Goal: Task Accomplishment & Management: Use online tool/utility

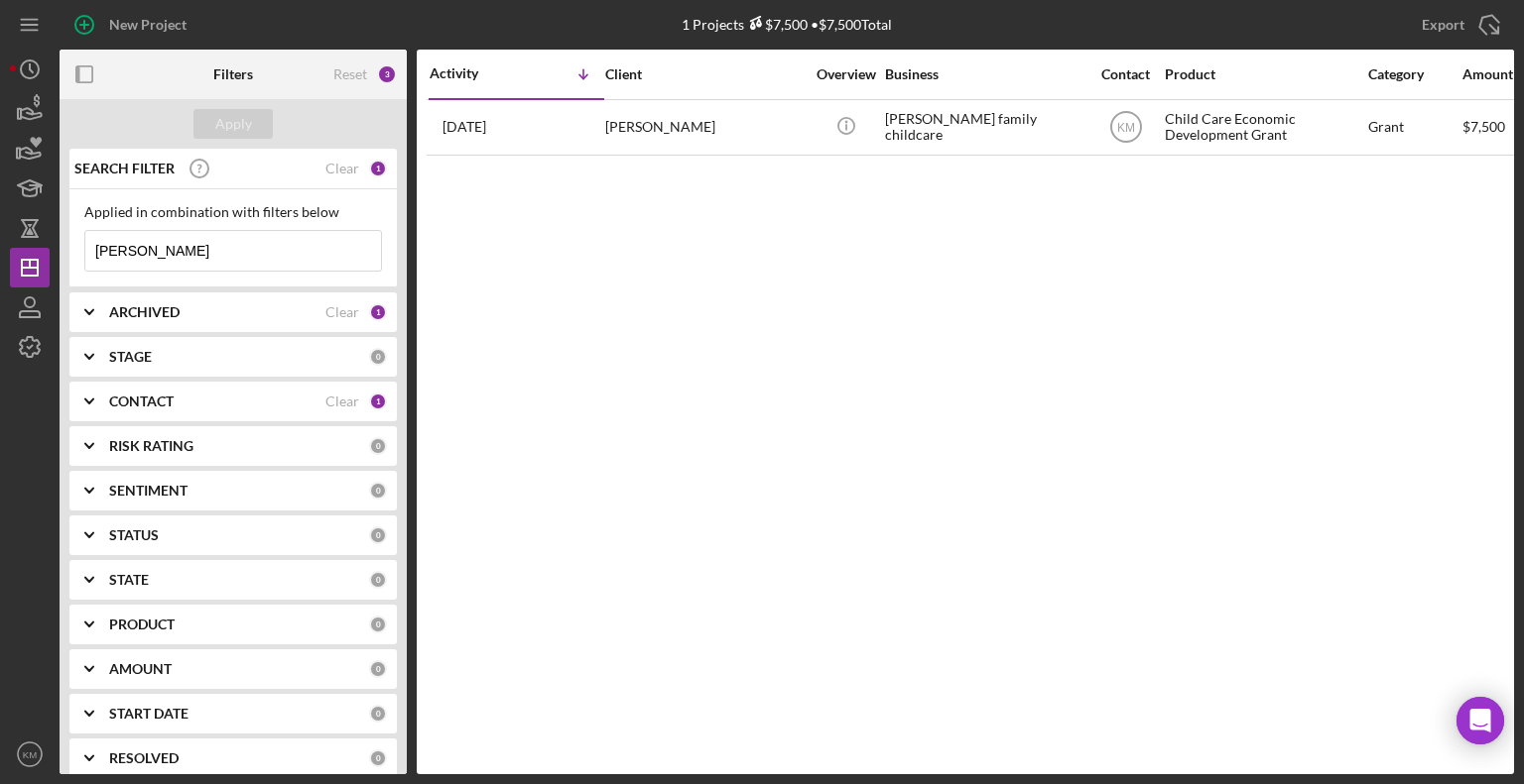
click at [181, 249] on input "[PERSON_NAME]" at bounding box center [233, 251] width 295 height 40
type input "H"
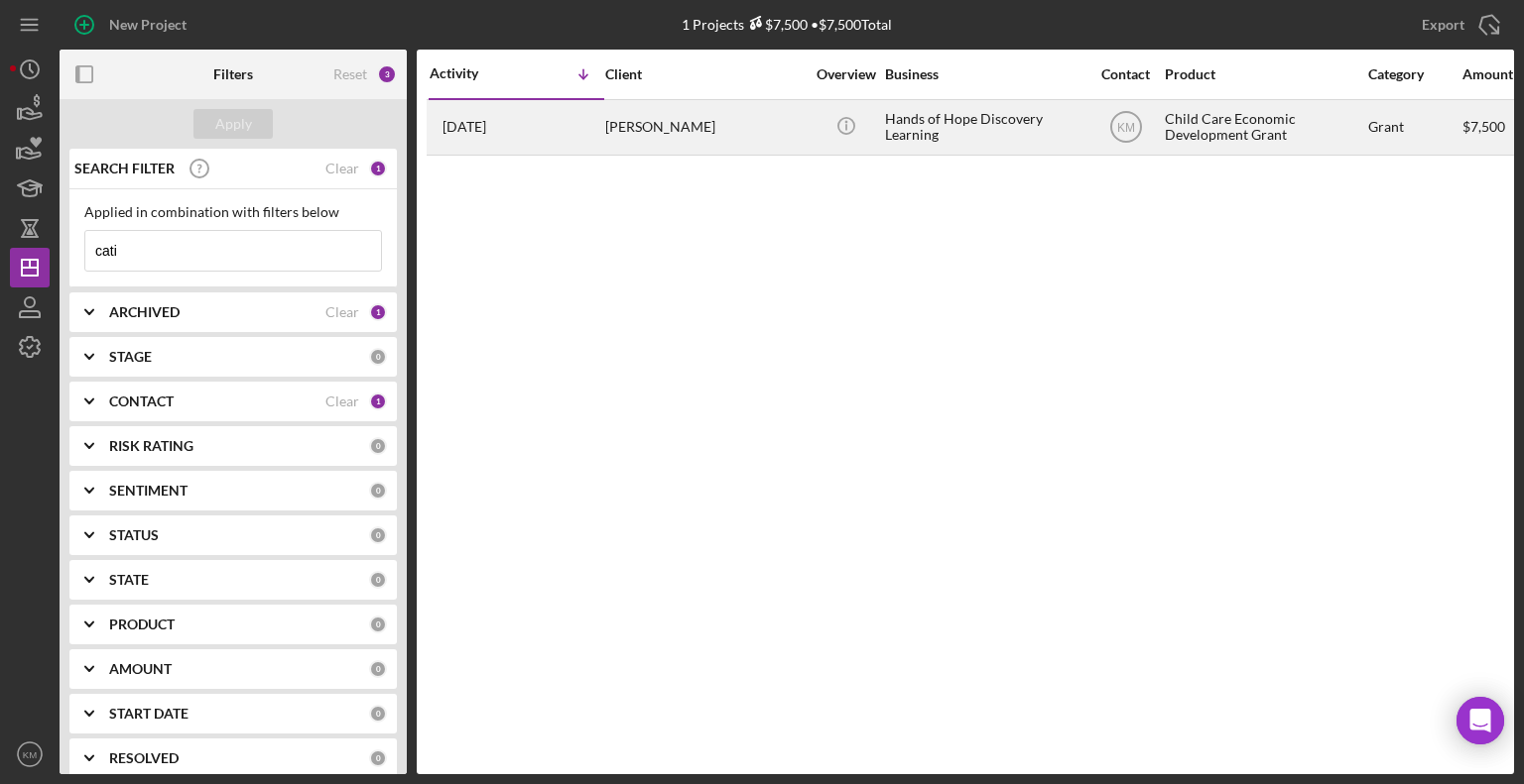
type input "cati"
click at [634, 140] on div "[PERSON_NAME]" at bounding box center [704, 127] width 199 height 53
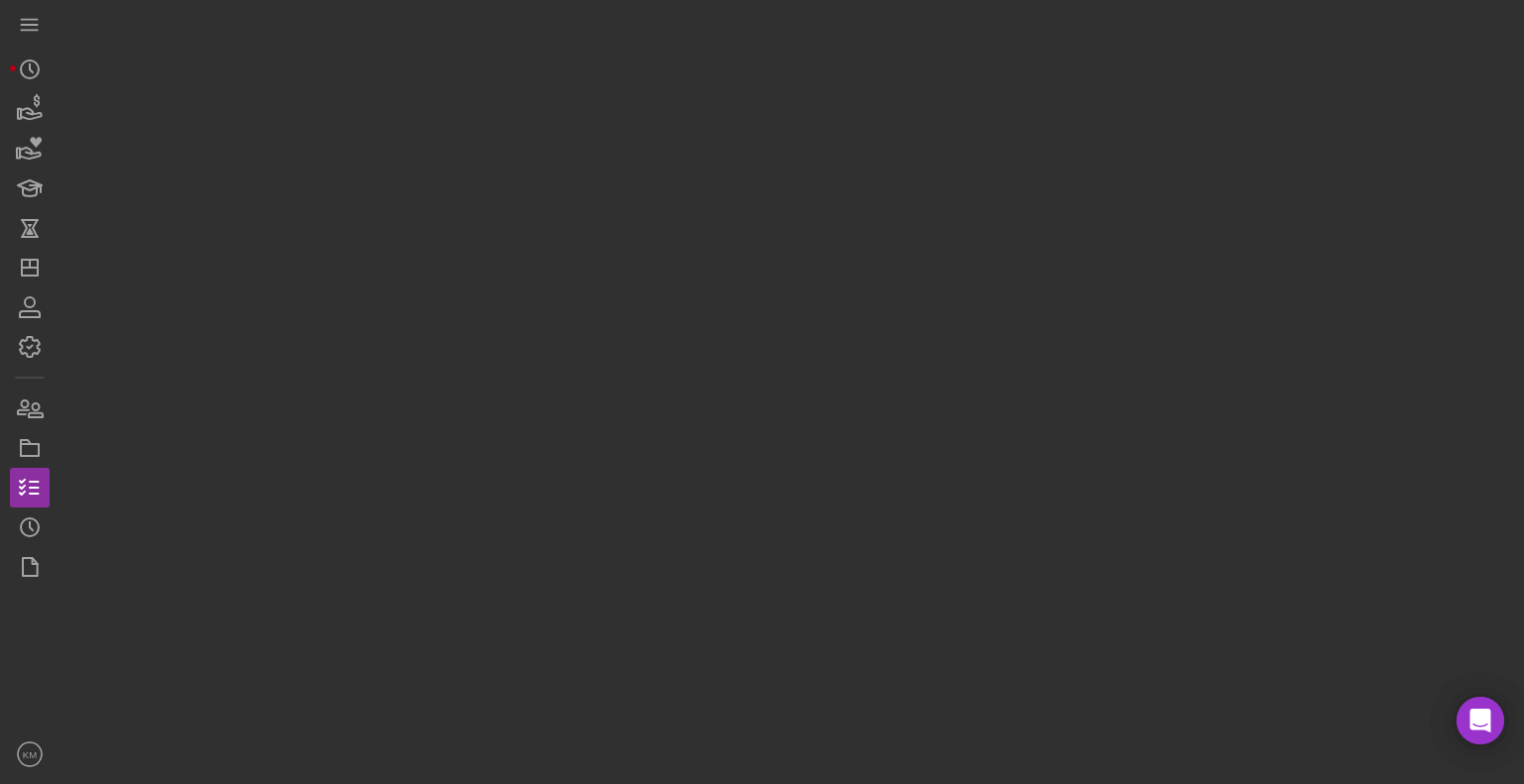
click at [634, 140] on div at bounding box center [786, 387] width 1454 height 774
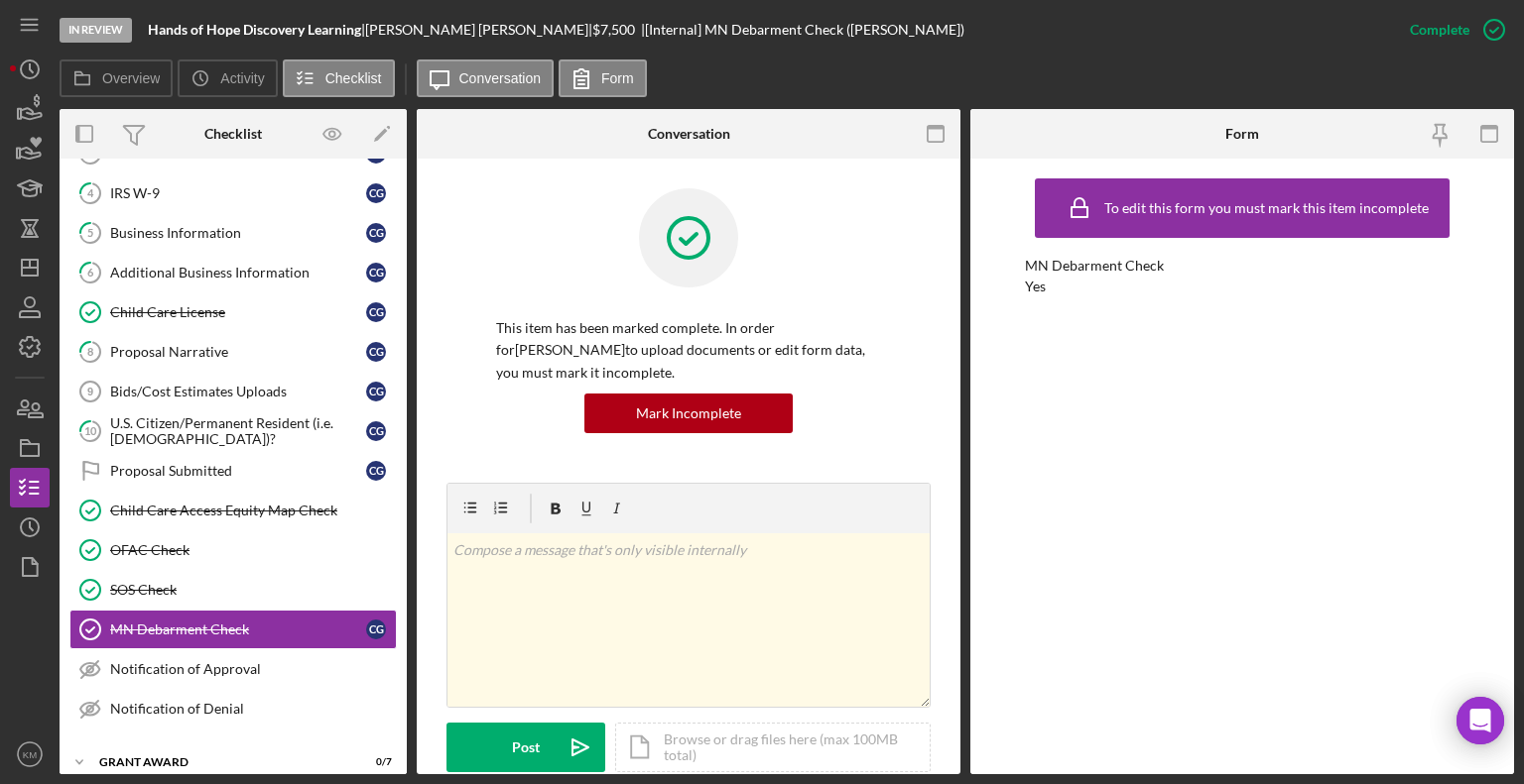
scroll to position [137, 0]
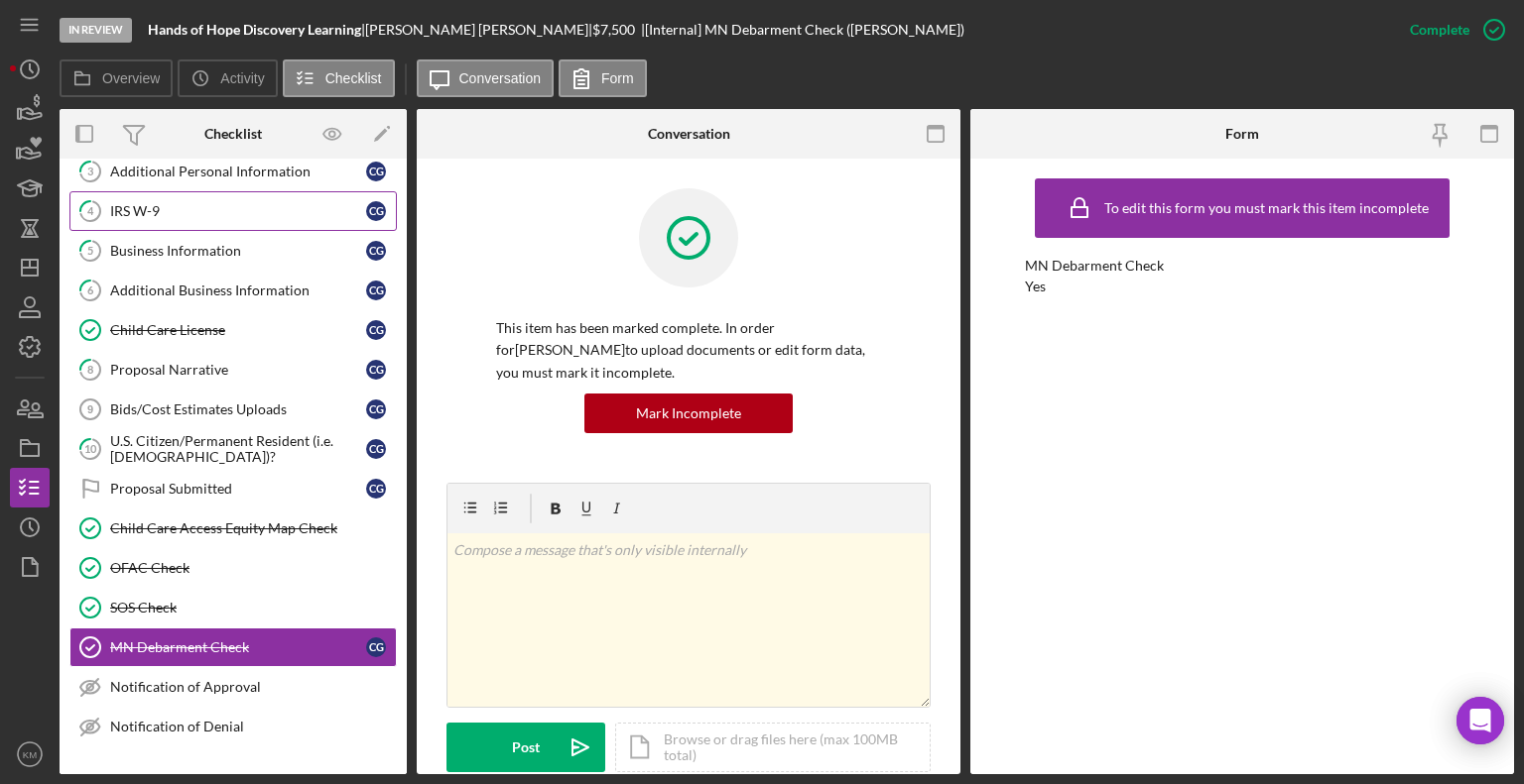
click at [191, 205] on div "IRS W-9" at bounding box center [238, 211] width 255 height 16
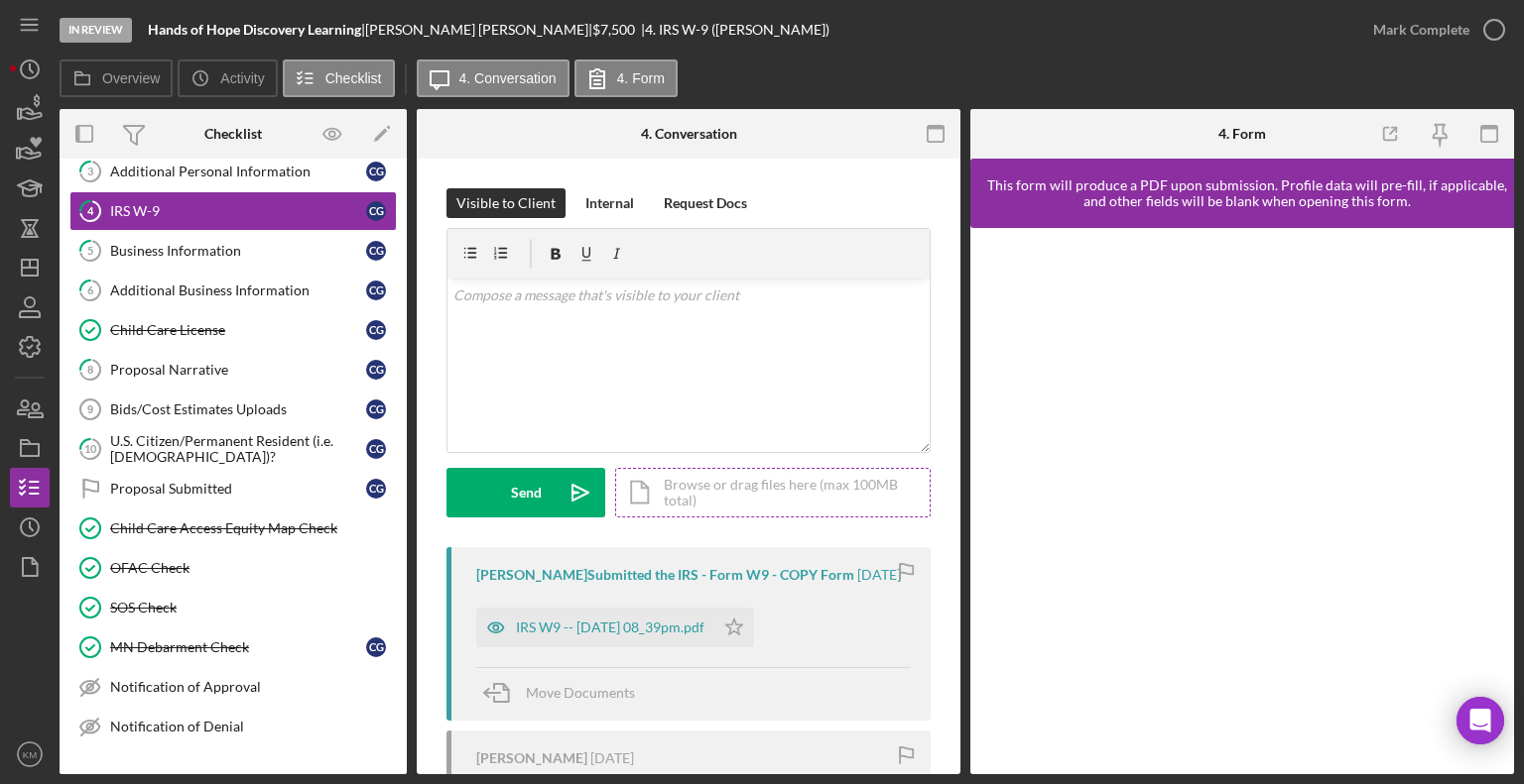
click at [705, 513] on div "Icon/Document Browse or drag files here (max 100MB total) Tap to choose files o…" at bounding box center [772, 493] width 315 height 50
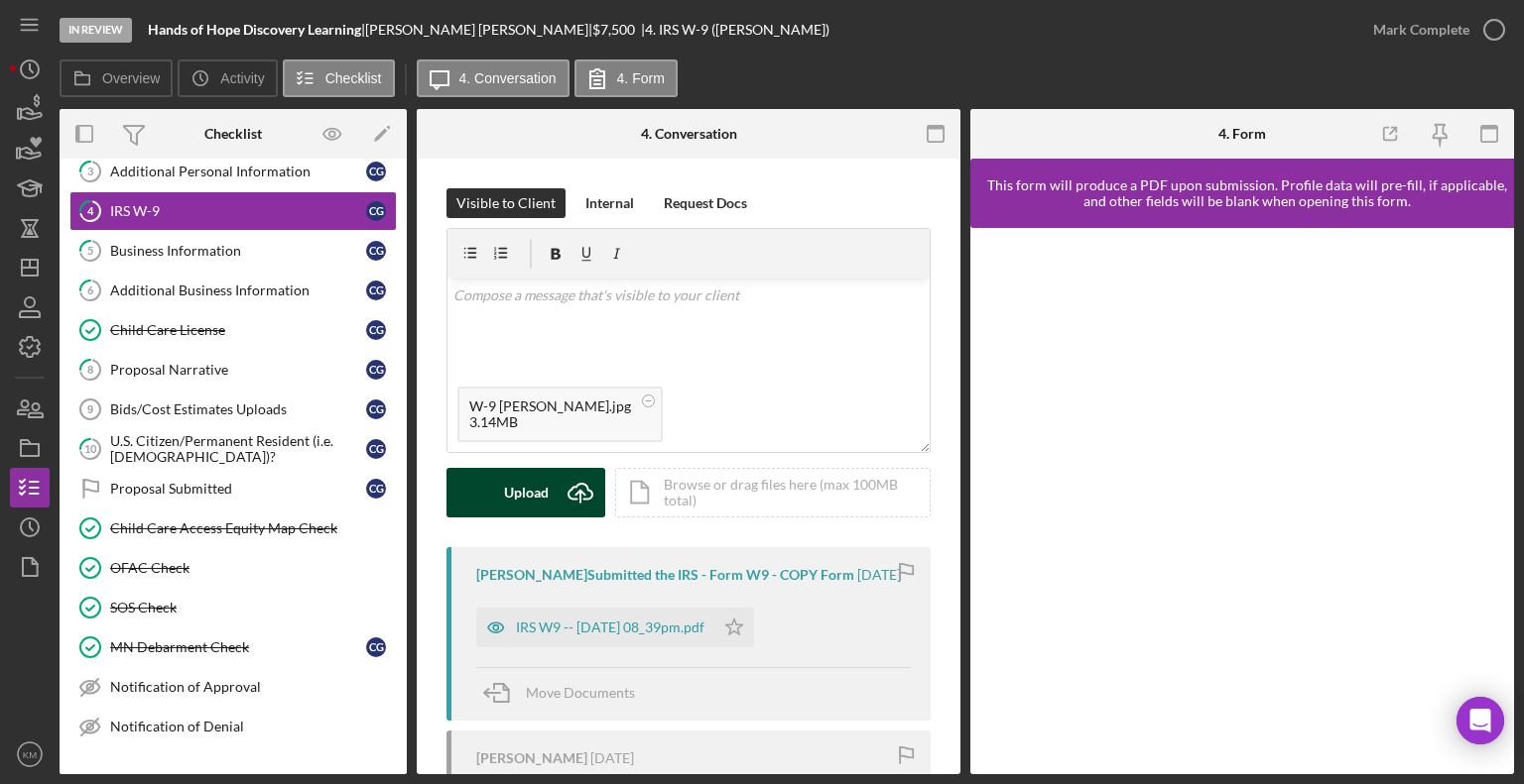
click at [564, 506] on icon "Icon/Upload" at bounding box center [581, 493] width 50 height 50
